Goal: Task Accomplishment & Management: Use online tool/utility

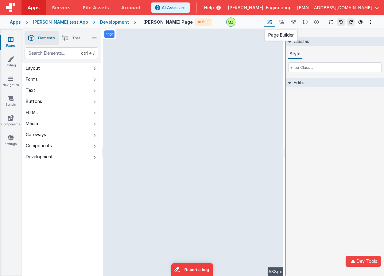
click at [270, 23] on icon at bounding box center [270, 22] width 5 height 6
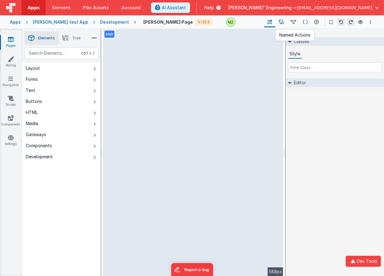
click at [277, 23] on button at bounding box center [281, 22] width 12 height 10
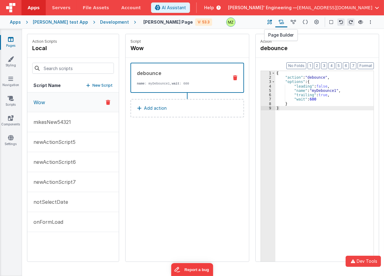
click at [273, 25] on button at bounding box center [269, 22] width 11 height 10
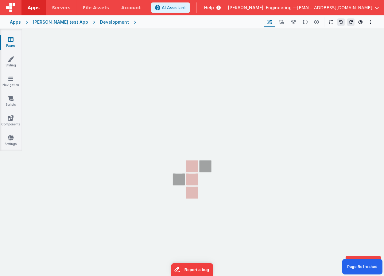
click at [246, 68] on section "Pages Styling Navigation Scripts Components Settings" at bounding box center [192, 158] width 384 height 259
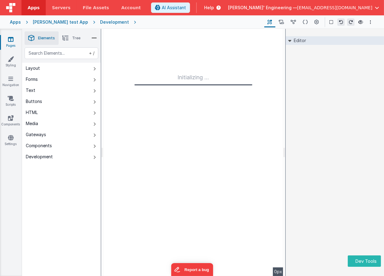
click at [348, 140] on div "Editor DEV: Focus DEV: builderToggleConditionalCSS DEV: Remove DND DEV: updateS…" at bounding box center [335, 152] width 98 height 247
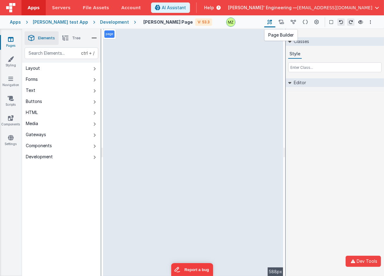
click at [269, 21] on icon at bounding box center [270, 22] width 5 height 6
click at [279, 21] on icon at bounding box center [281, 22] width 5 height 6
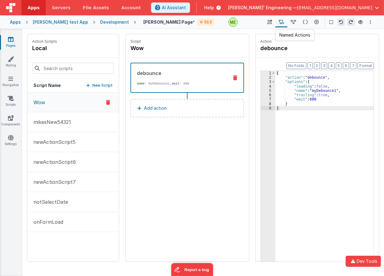
click at [278, 22] on button at bounding box center [281, 22] width 12 height 10
click at [262, 21] on div "[PERSON_NAME] Test Page * V: 53.3 Page Builder Named Actions Data Model Page Sc…" at bounding box center [255, 22] width 238 height 10
click at [268, 25] on icon at bounding box center [270, 22] width 5 height 6
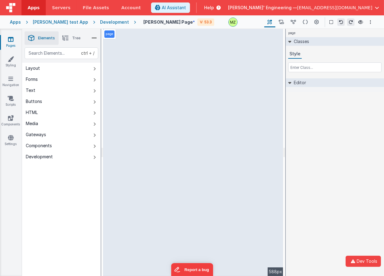
click at [320, 222] on div "page Classes Style Editor DEV: Focus DEV: builderToggleConditionalCSS DEV: Remo…" at bounding box center [335, 152] width 98 height 247
click at [271, 22] on icon at bounding box center [270, 22] width 5 height 6
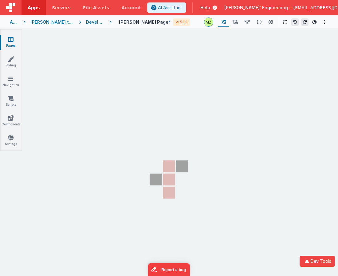
click at [237, 95] on section "Pages Styling Navigation Scripts Components Settings" at bounding box center [169, 158] width 338 height 259
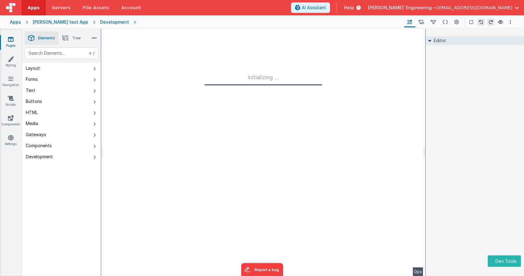
click at [337, 102] on div "Editor DEV: Focus DEV: builderToggleConditionalCSS DEV: Remove DND DEV: updateS…" at bounding box center [475, 152] width 98 height 247
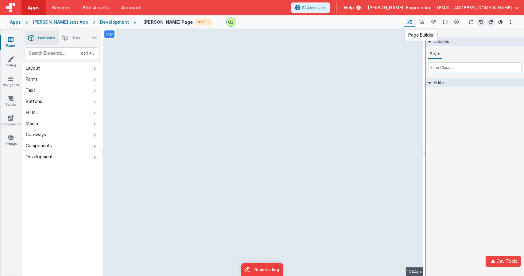
click at [411, 23] on icon at bounding box center [410, 22] width 5 height 6
click at [417, 23] on button at bounding box center [421, 22] width 12 height 10
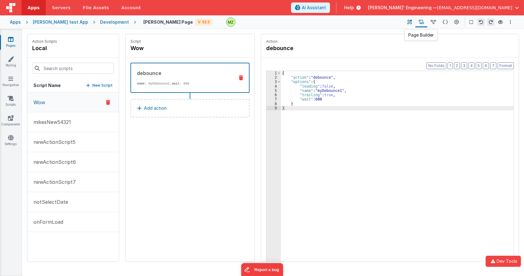
click at [410, 23] on icon at bounding box center [410, 22] width 5 height 6
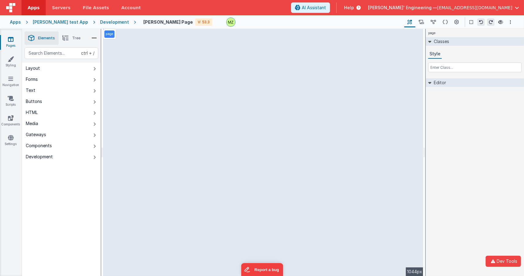
select select "required"
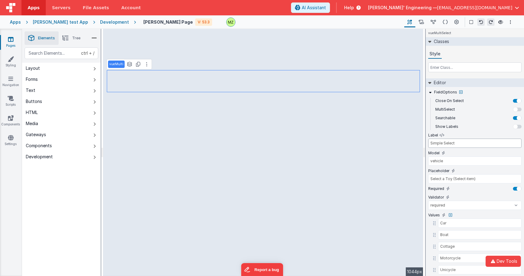
click at [459, 142] on input "Simple Select" at bounding box center [474, 142] width 93 height 9
type input "Simple Select"
click at [422, 20] on icon at bounding box center [421, 22] width 5 height 6
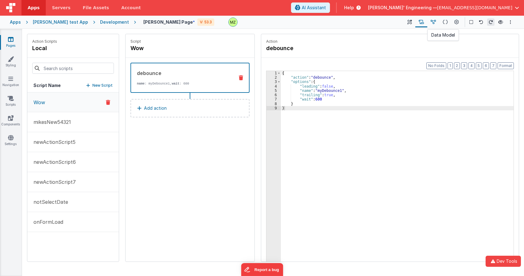
click at [437, 19] on button at bounding box center [433, 22] width 12 height 10
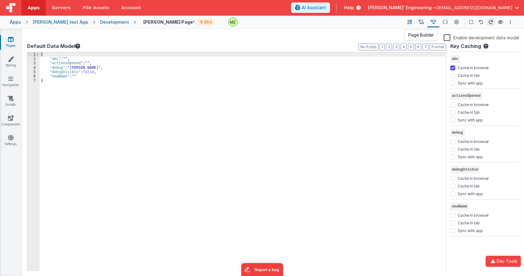
click at [413, 25] on button at bounding box center [409, 22] width 11 height 10
